Goal: Task Accomplishment & Management: Complete application form

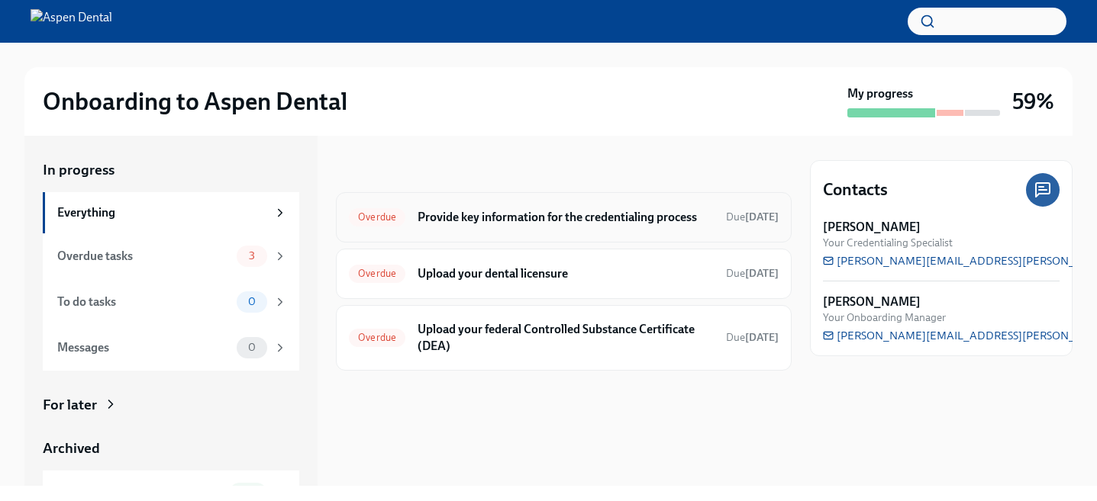
click at [399, 230] on div "Overdue Provide key information for the credentialing process Due [DATE]" at bounding box center [564, 217] width 430 height 24
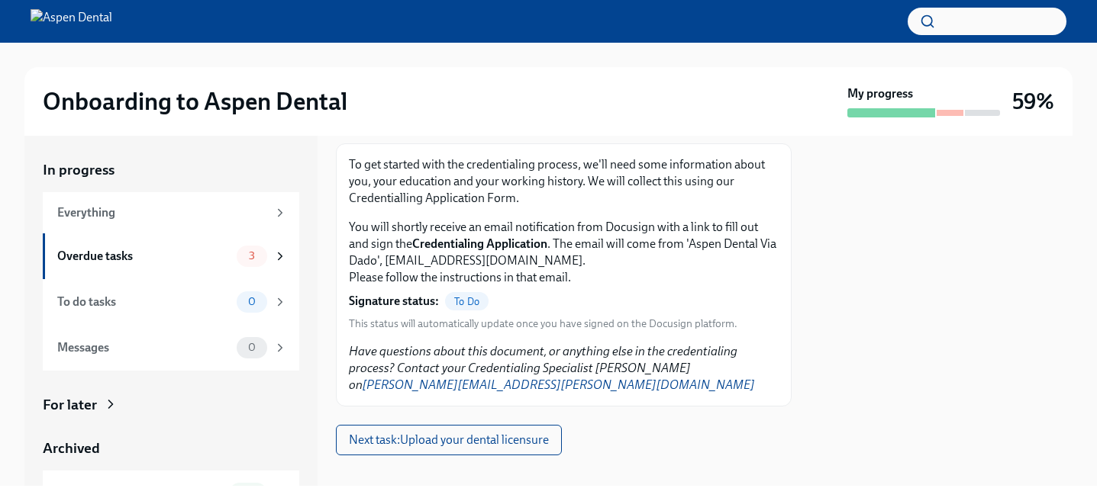
scroll to position [107, 0]
click at [443, 431] on span "Next task : Upload your dental licensure" at bounding box center [449, 438] width 200 height 15
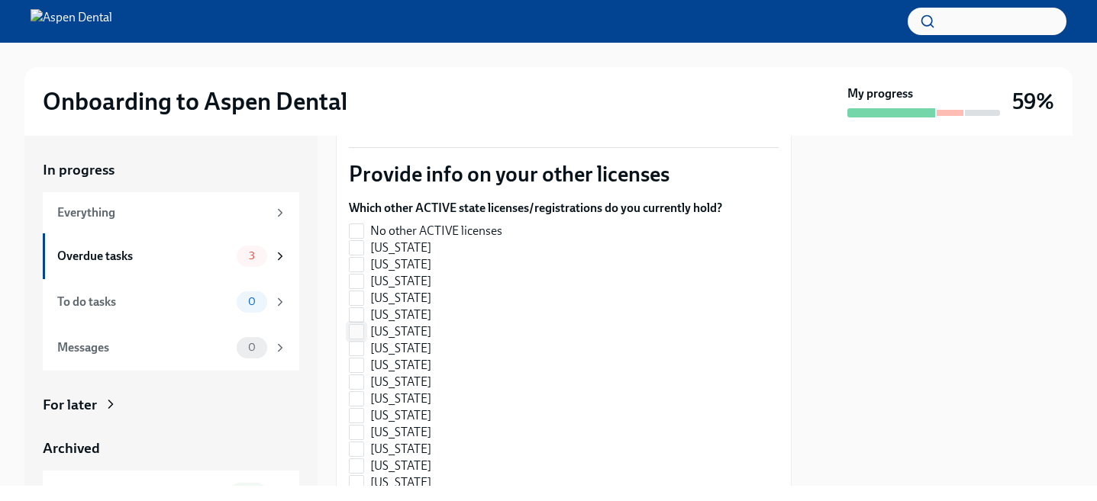
scroll to position [343, 0]
click at [410, 222] on span "No other ACTIVE licenses" at bounding box center [436, 230] width 132 height 17
click at [363, 224] on input "No other ACTIVE licenses" at bounding box center [357, 231] width 14 height 14
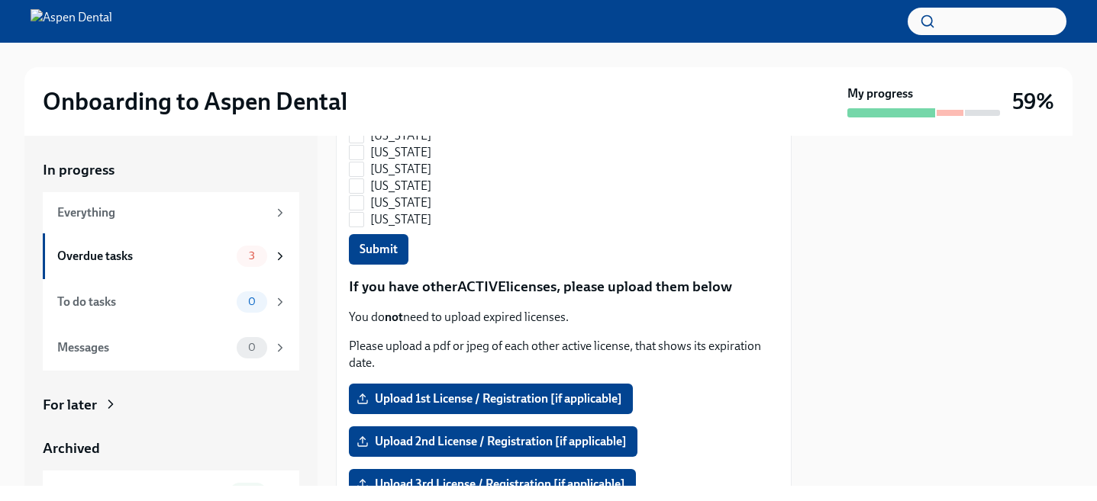
scroll to position [0, 0]
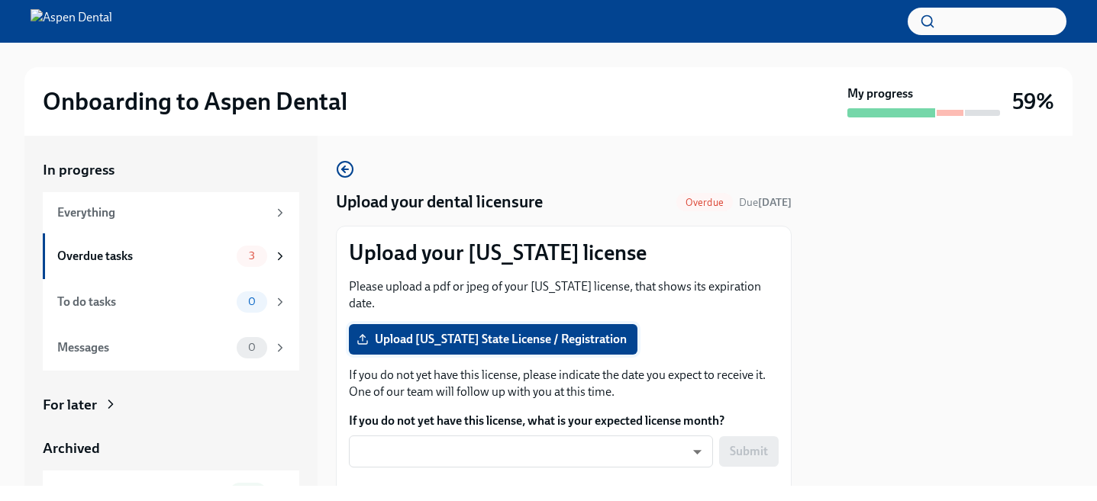
click at [531, 332] on span "Upload [US_STATE] State License / Registration" at bounding box center [492, 339] width 267 height 15
click at [0, 0] on input "Upload [US_STATE] State License / Registration" at bounding box center [0, 0] width 0 height 0
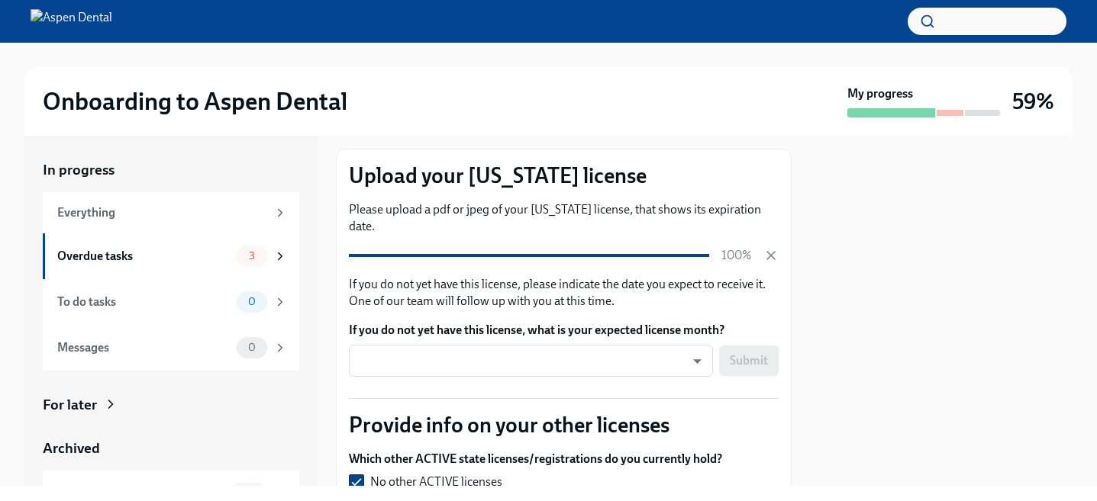
scroll to position [79, 0]
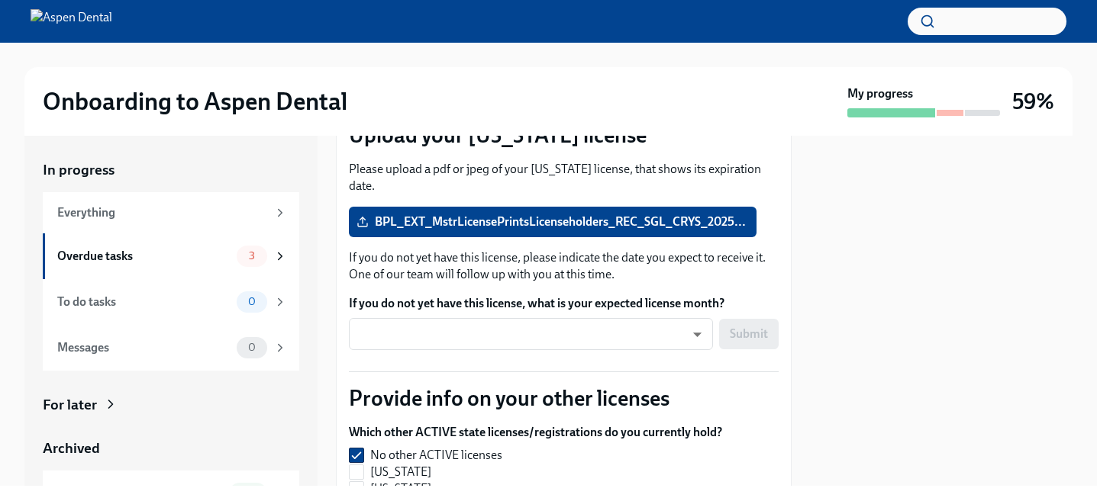
checkbox input "false"
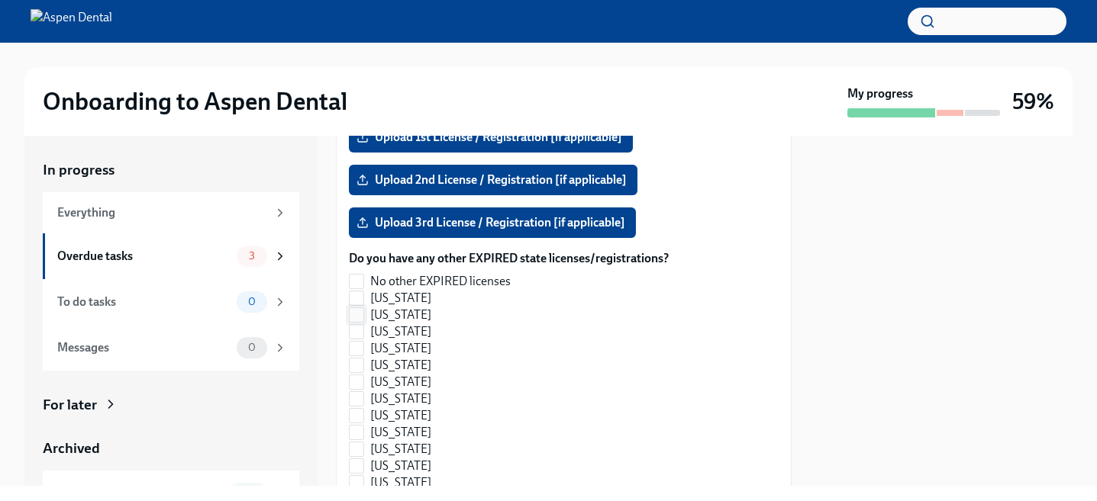
scroll to position [1485, 0]
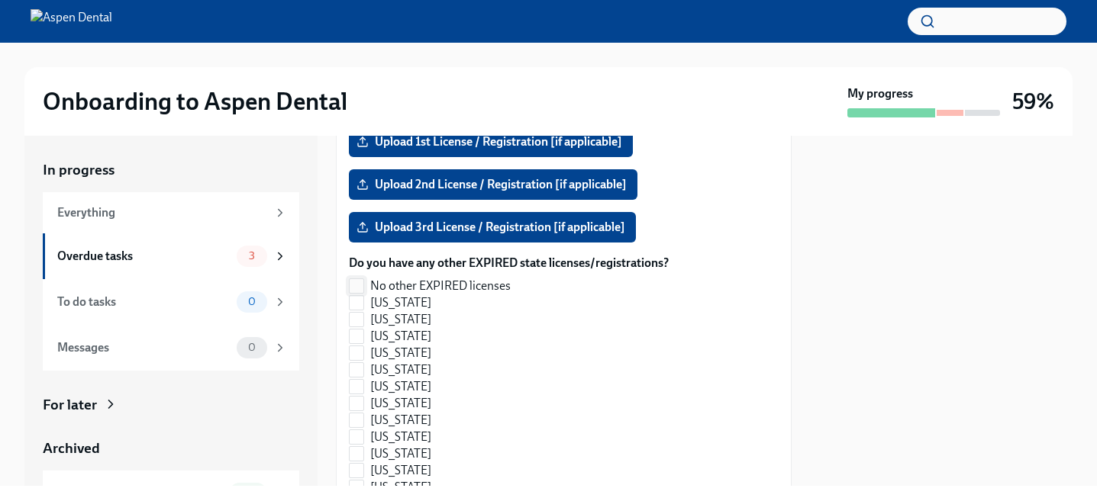
click at [492, 278] on span "No other EXPIRED licenses" at bounding box center [440, 286] width 140 height 17
click at [363, 279] on input "No other EXPIRED licenses" at bounding box center [357, 286] width 14 height 14
checkbox input "true"
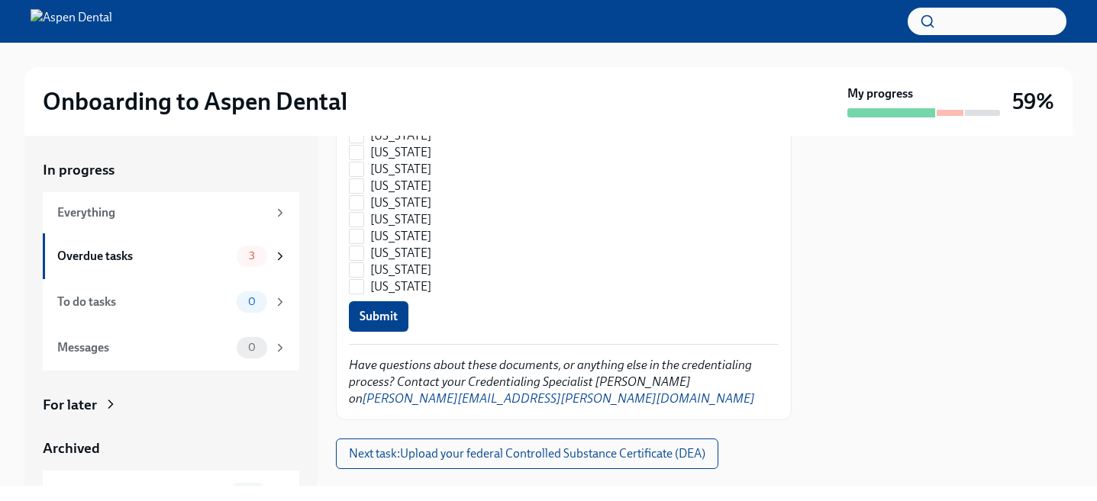
scroll to position [2356, 0]
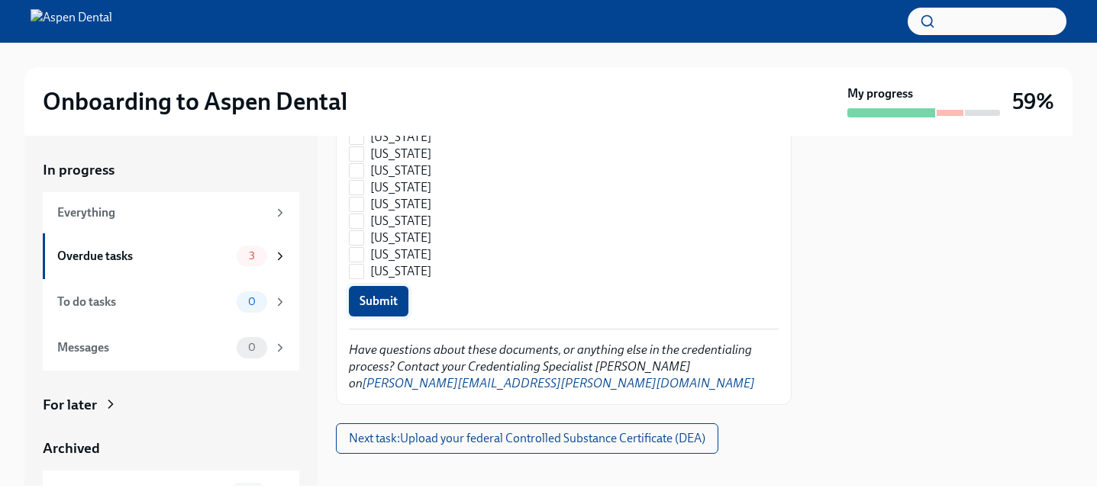
click at [392, 292] on button "Submit" at bounding box center [379, 301] width 60 height 31
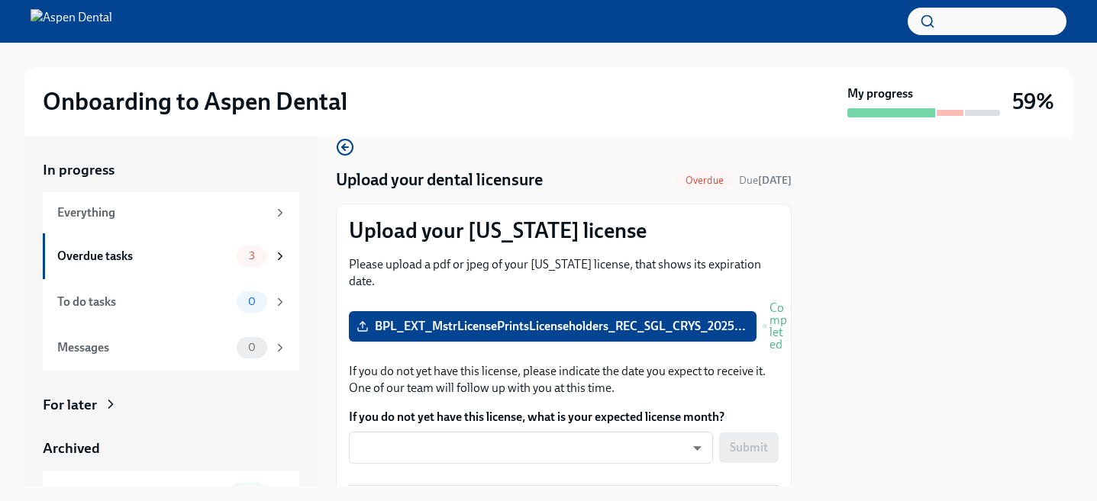
scroll to position [25, 0]
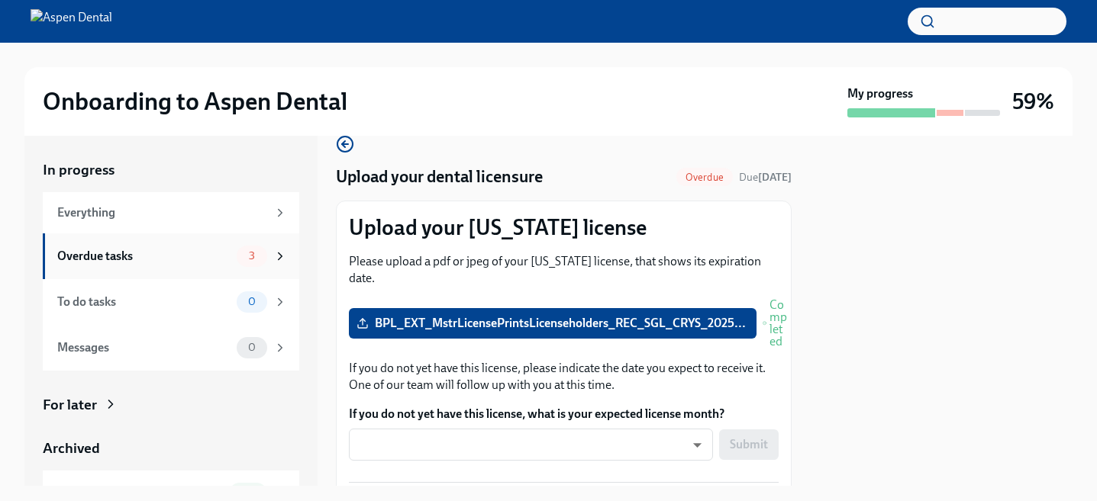
click at [148, 259] on div "Overdue tasks" at bounding box center [143, 256] width 173 height 17
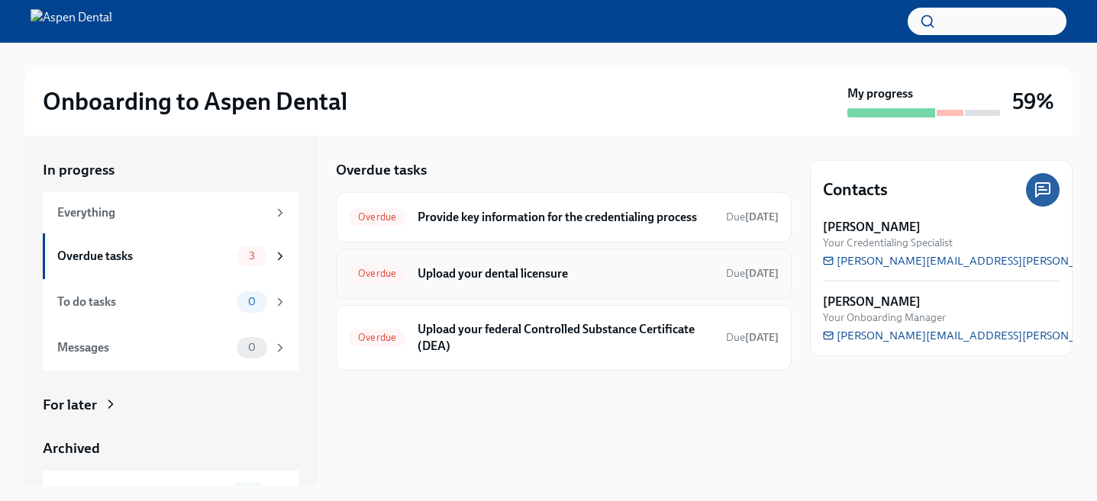
click at [475, 282] on h6 "Upload your dental licensure" at bounding box center [565, 274] width 296 height 17
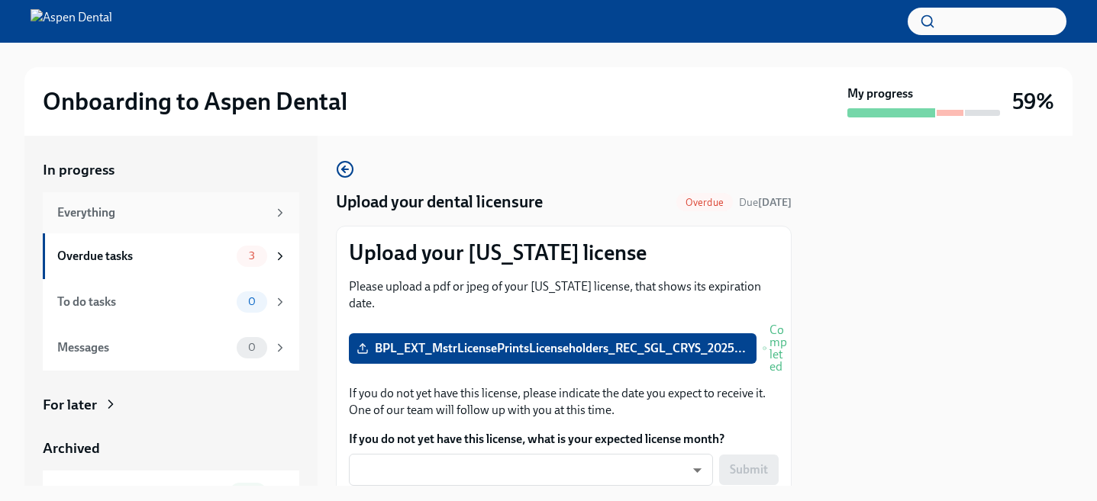
click at [151, 211] on div "Everything" at bounding box center [162, 213] width 210 height 17
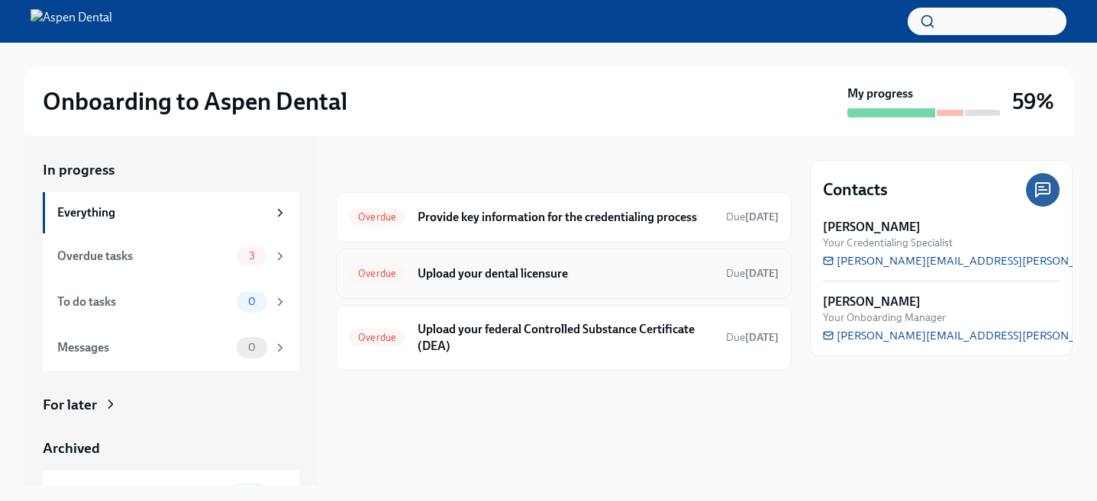
click at [575, 282] on h6 "Upload your dental licensure" at bounding box center [565, 274] width 296 height 17
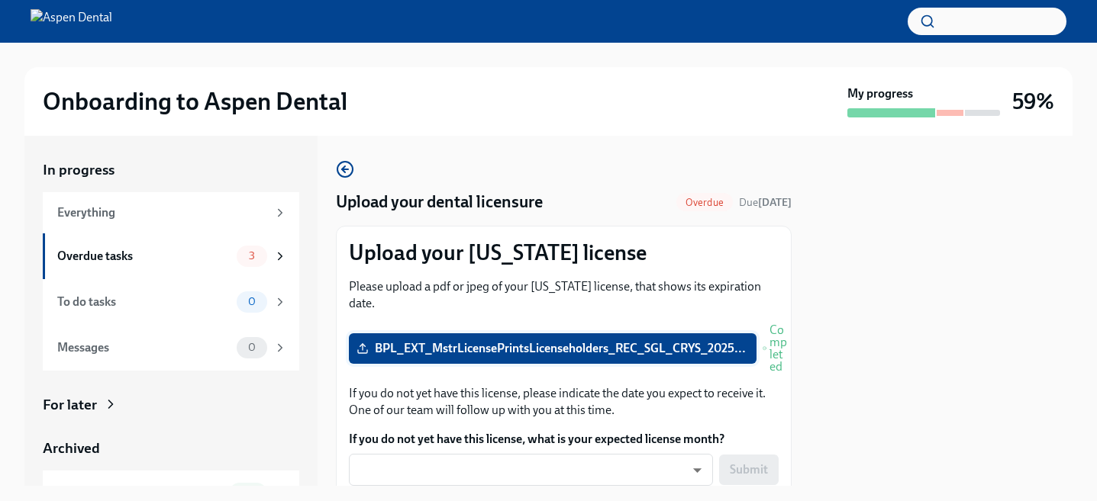
click at [479, 341] on span "BPL_EXT_MstrLicensePrintsLicenseholders_REC_SGL_CRYS_2025..." at bounding box center [552, 348] width 386 height 15
click at [0, 0] on input "BPL_EXT_MstrLicensePrintsLicenseholders_REC_SGL_CRYS_2025..." at bounding box center [0, 0] width 0 height 0
click at [363, 343] on icon at bounding box center [362, 349] width 12 height 12
click at [0, 0] on input "BPL_EXT_MstrLicensePrintsLicenseholders_REC_SGL_CRYS_2025..." at bounding box center [0, 0] width 0 height 0
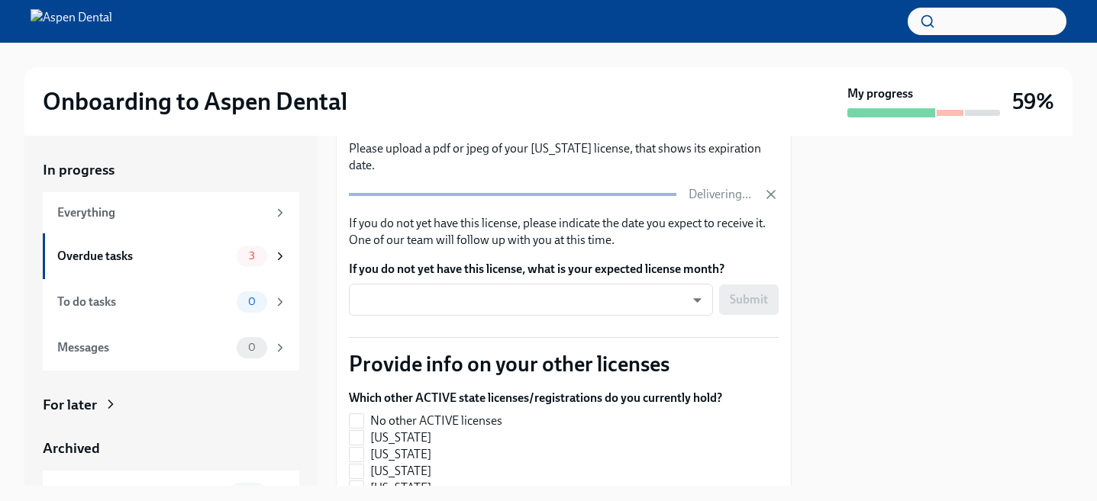
scroll to position [135, 0]
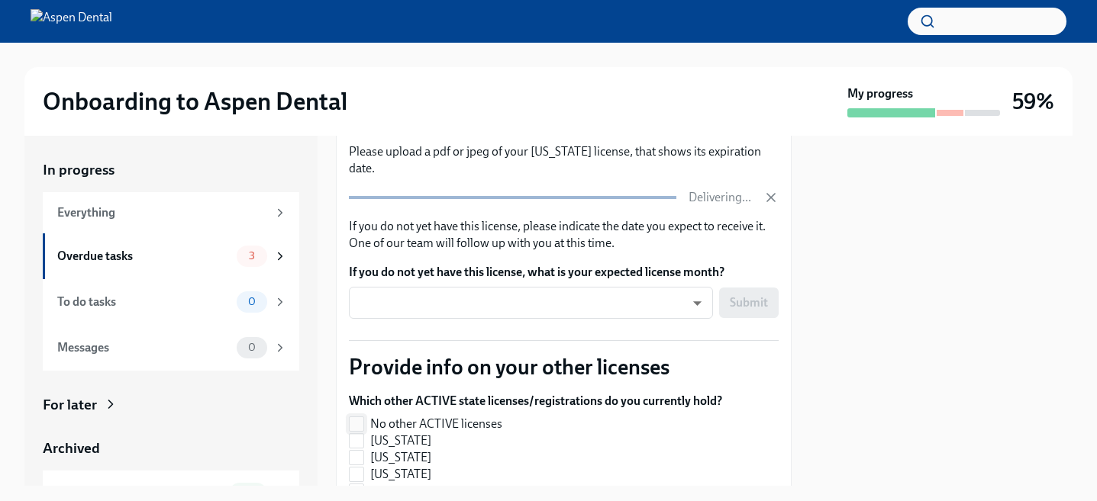
click at [443, 416] on span "No other ACTIVE licenses" at bounding box center [436, 424] width 132 height 17
click at [363, 417] on input "No other ACTIVE licenses" at bounding box center [357, 424] width 14 height 14
checkbox input "true"
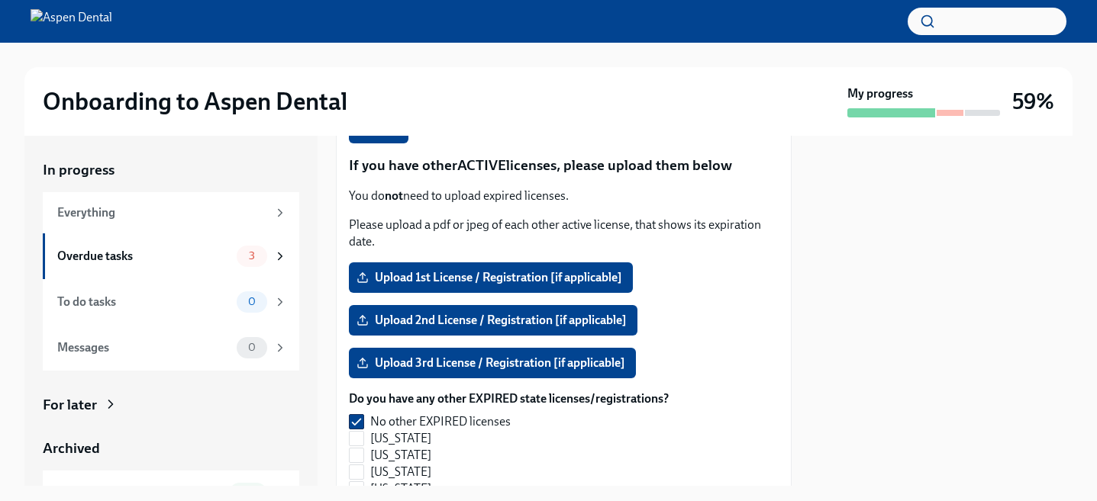
scroll to position [1329, 0]
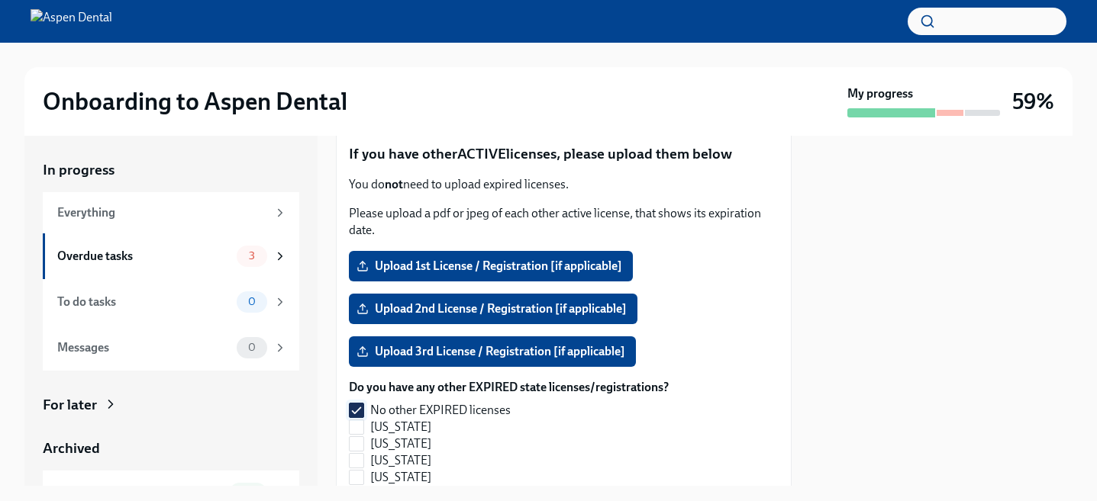
click at [436, 402] on span "No other EXPIRED licenses" at bounding box center [440, 410] width 140 height 17
click at [363, 404] on input "No other EXPIRED licenses" at bounding box center [357, 411] width 14 height 14
click at [436, 402] on span "No other EXPIRED licenses" at bounding box center [440, 410] width 140 height 17
click at [363, 404] on input "No other EXPIRED licenses" at bounding box center [357, 411] width 14 height 14
checkbox input "true"
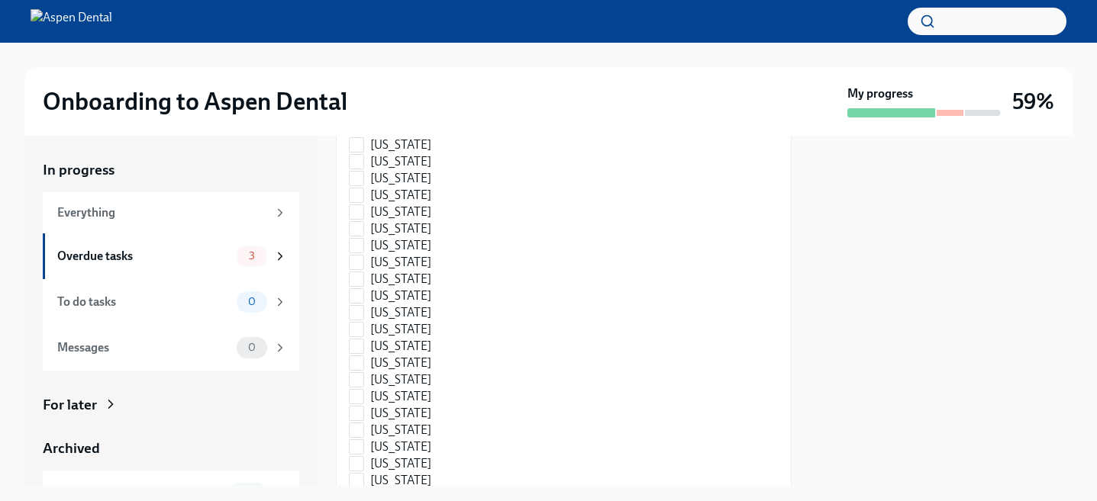
scroll to position [2356, 0]
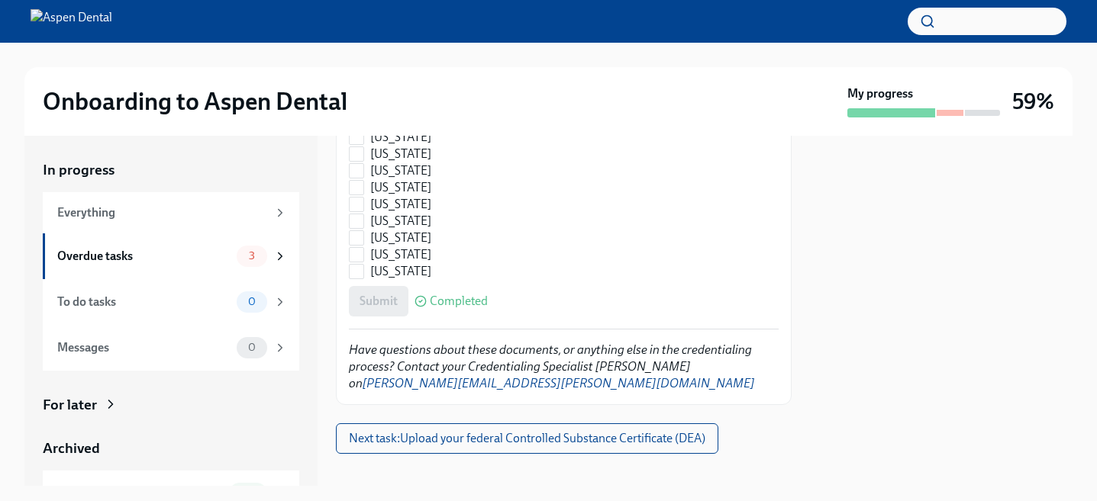
click at [383, 286] on div "Submit Completed" at bounding box center [564, 301] width 430 height 31
click at [511, 431] on span "Next task : Upload your federal Controlled Substance Certificate (DEA)" at bounding box center [527, 438] width 356 height 15
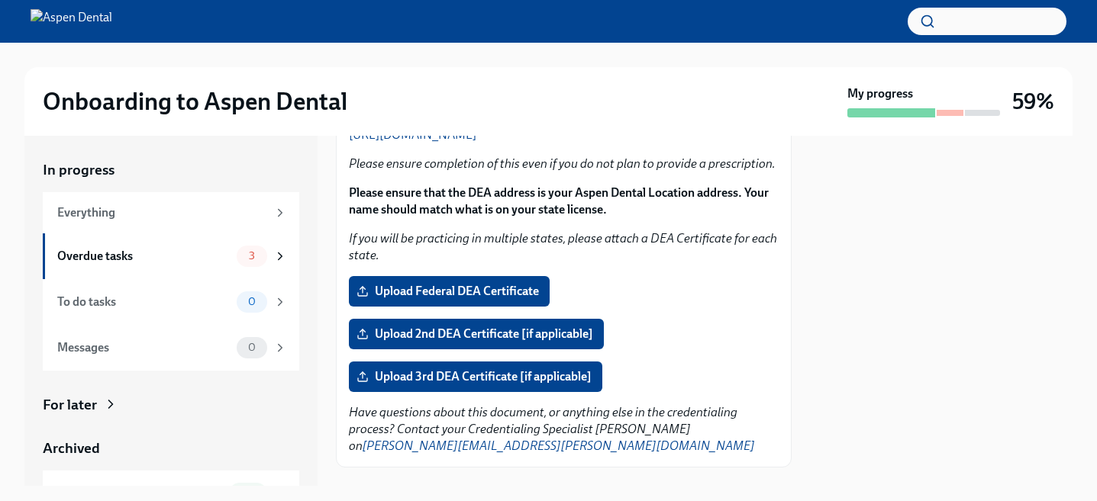
scroll to position [166, 0]
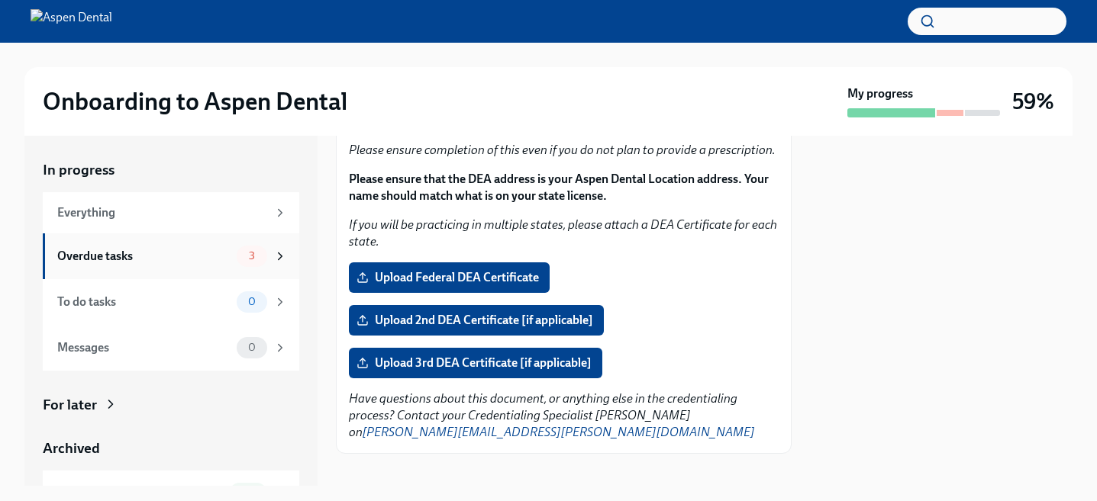
click at [120, 251] on div "Overdue tasks" at bounding box center [143, 256] width 173 height 17
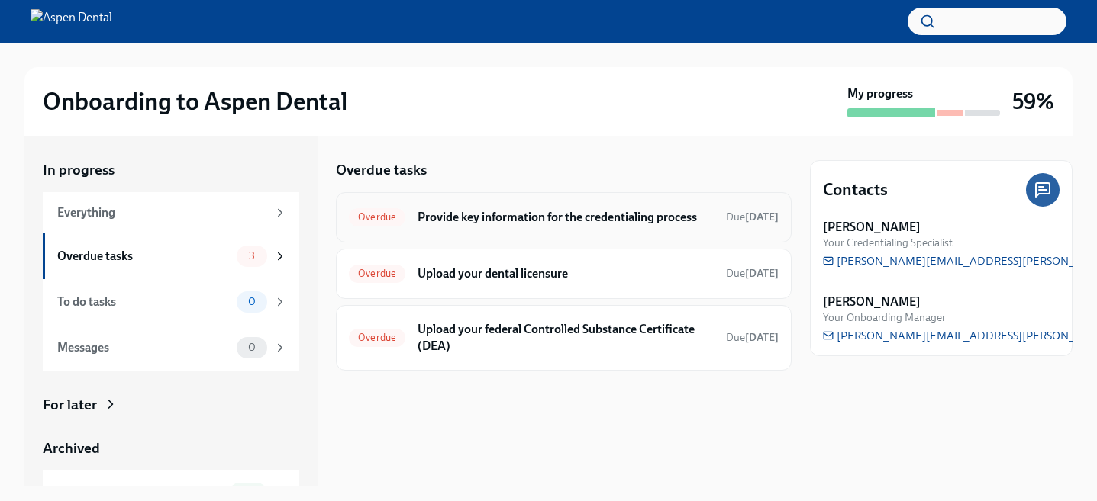
click at [493, 214] on h6 "Provide key information for the credentialing process" at bounding box center [565, 217] width 296 height 17
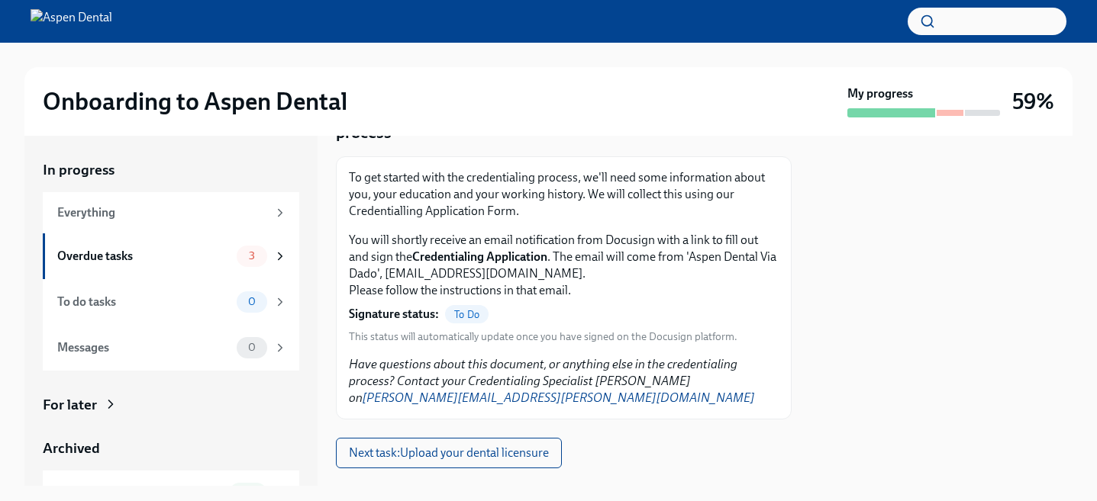
scroll to position [107, 0]
